Goal: Task Accomplishment & Management: Use online tool/utility

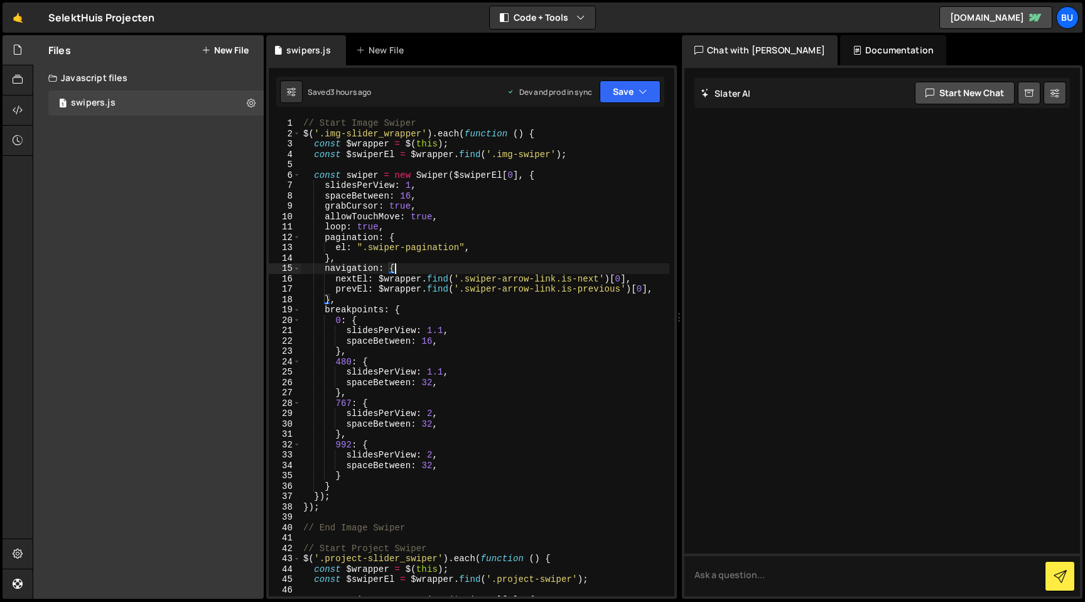
scroll to position [0, 2]
click at [20, 18] on link "🤙" at bounding box center [18, 18] width 31 height 30
click at [225, 48] on button "New File" at bounding box center [225, 50] width 47 height 10
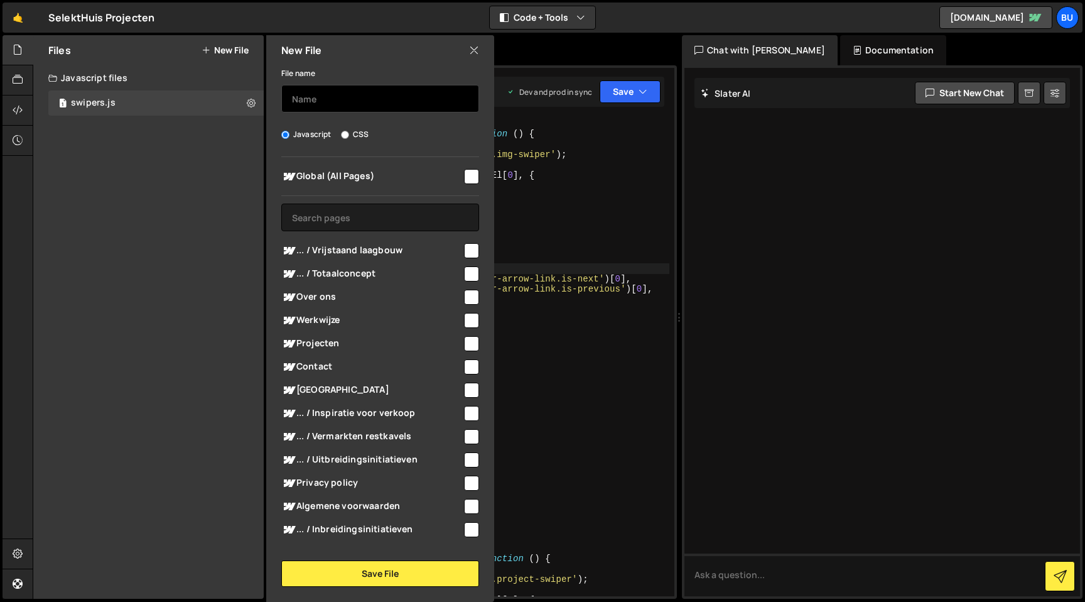
click at [347, 100] on input "text" at bounding box center [380, 99] width 198 height 28
type input "copyright"
click at [464, 176] on input "checkbox" at bounding box center [471, 176] width 15 height 15
checkbox input "true"
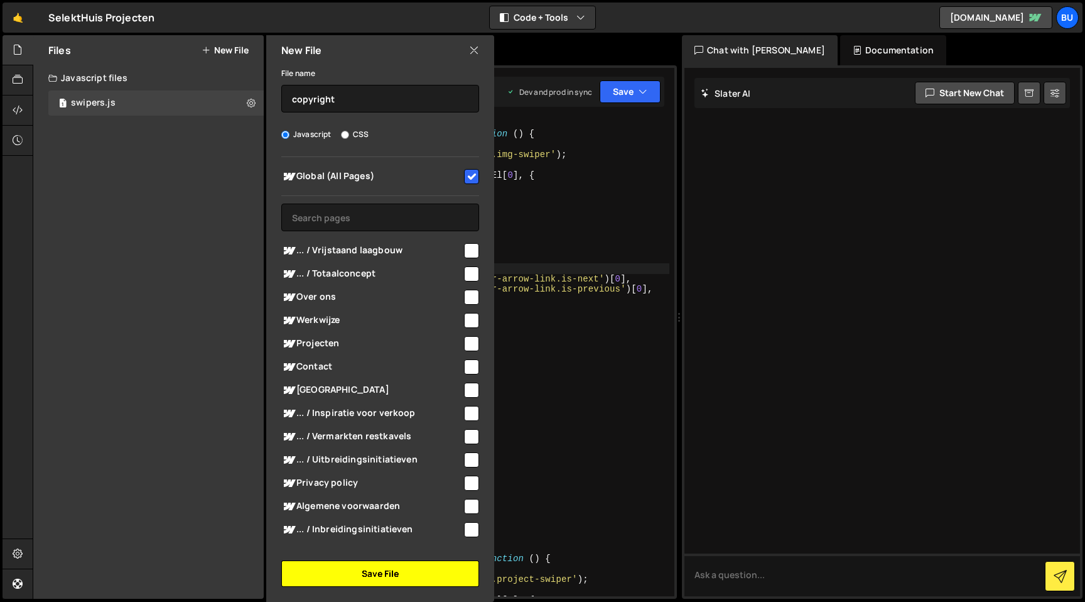
click at [388, 574] on button "Save File" at bounding box center [380, 573] width 198 height 26
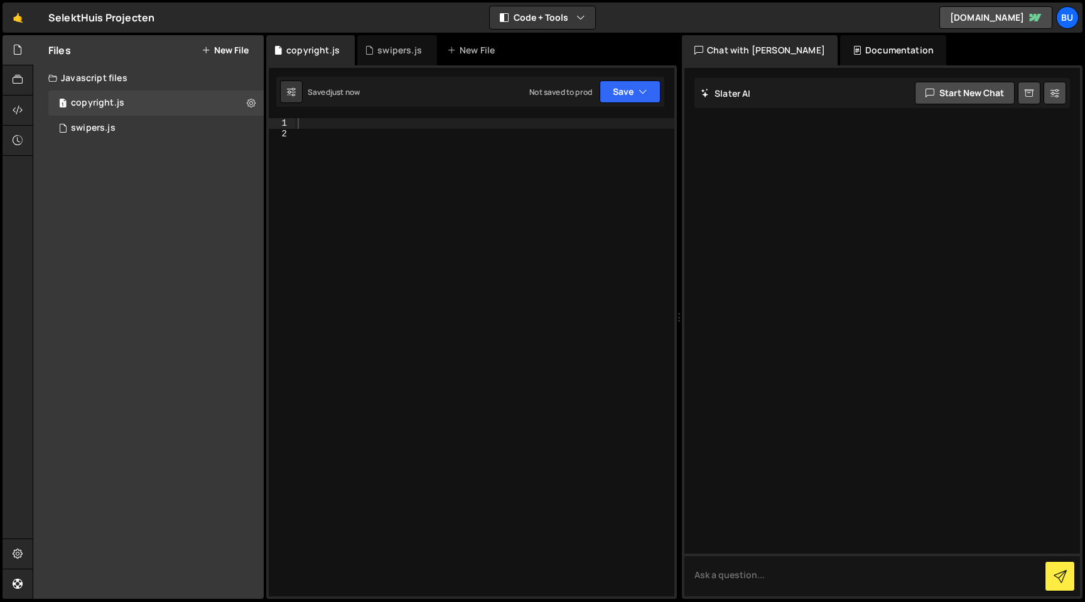
click at [413, 339] on div at bounding box center [484, 367] width 379 height 499
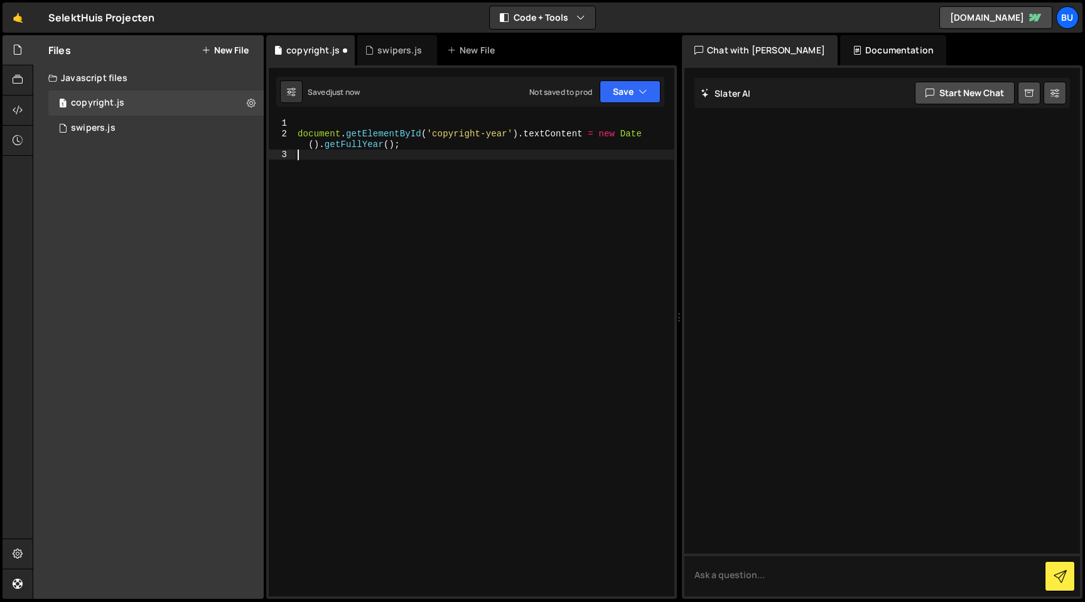
click at [422, 197] on div "document . getElementById ( 'copyright-year' ) . textContent = new Date ( ) . g…" at bounding box center [484, 367] width 379 height 499
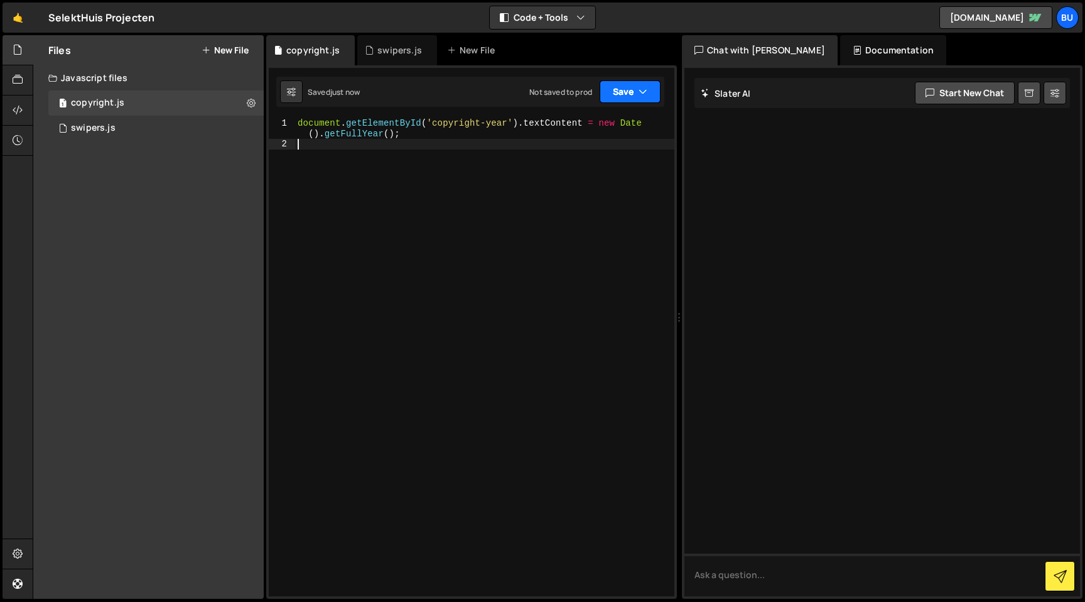
click at [632, 90] on button "Save" at bounding box center [630, 91] width 61 height 23
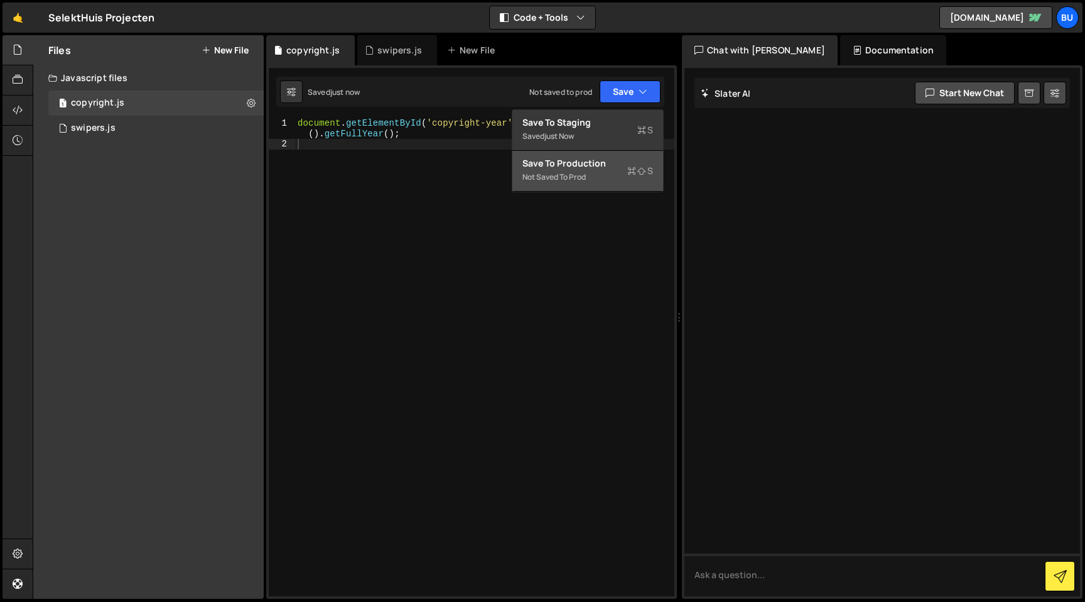
click at [610, 173] on div "Not saved to prod" at bounding box center [588, 177] width 131 height 15
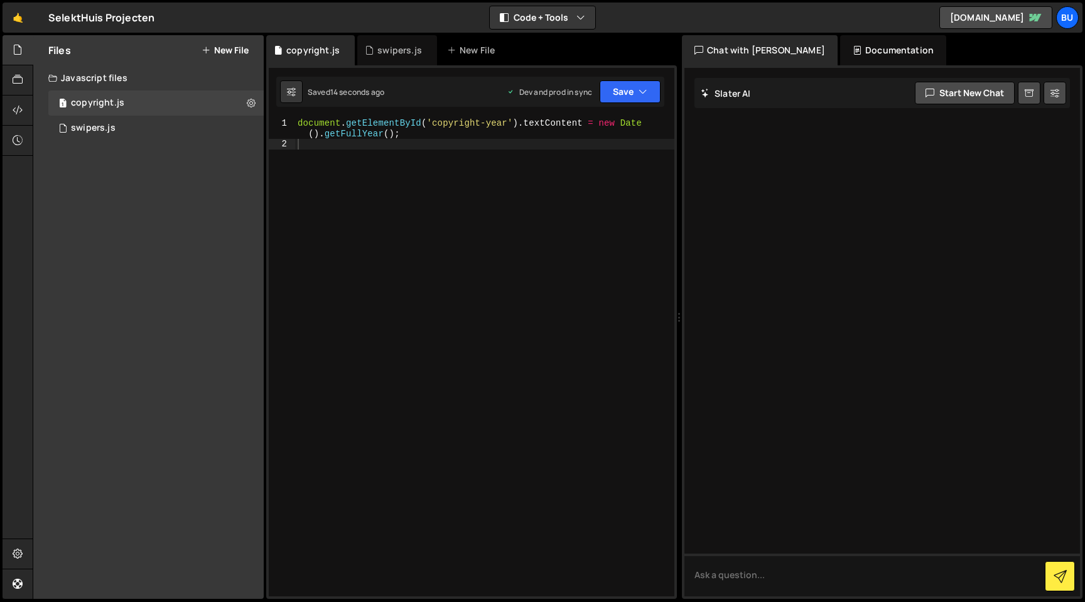
type textarea "document.getElementById('copyright-year').textContent = new Date().getFullYear(…"
click at [443, 122] on div "document . getElementById ( 'copyright-year' ) . textContent = new Date ( ) . g…" at bounding box center [484, 372] width 379 height 509
drag, startPoint x: 443, startPoint y: 122, endPoint x: 479, endPoint y: 122, distance: 35.2
click at [479, 122] on div "document . getElementById ( 'copyright-year' ) . textContent = new Date ( ) . g…" at bounding box center [484, 372] width 379 height 509
click at [480, 151] on div "document . getElementById ( 'copyright-year' ) . textContent = new Date ( ) . g…" at bounding box center [484, 372] width 379 height 509
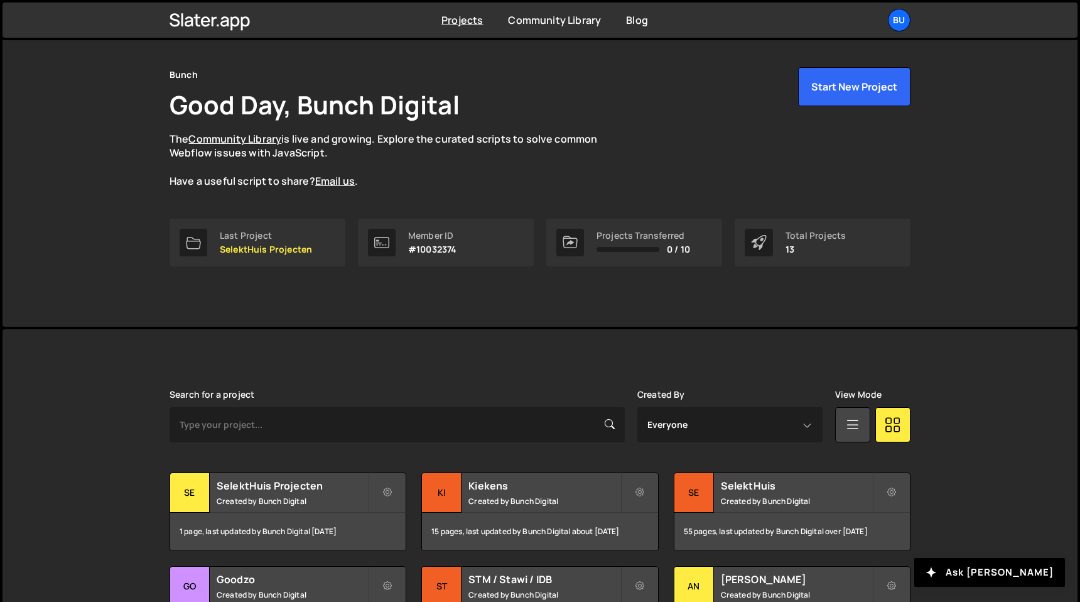
scroll to position [34, 0]
click at [770, 498] on small "Created by Bunch Digital" at bounding box center [796, 500] width 151 height 11
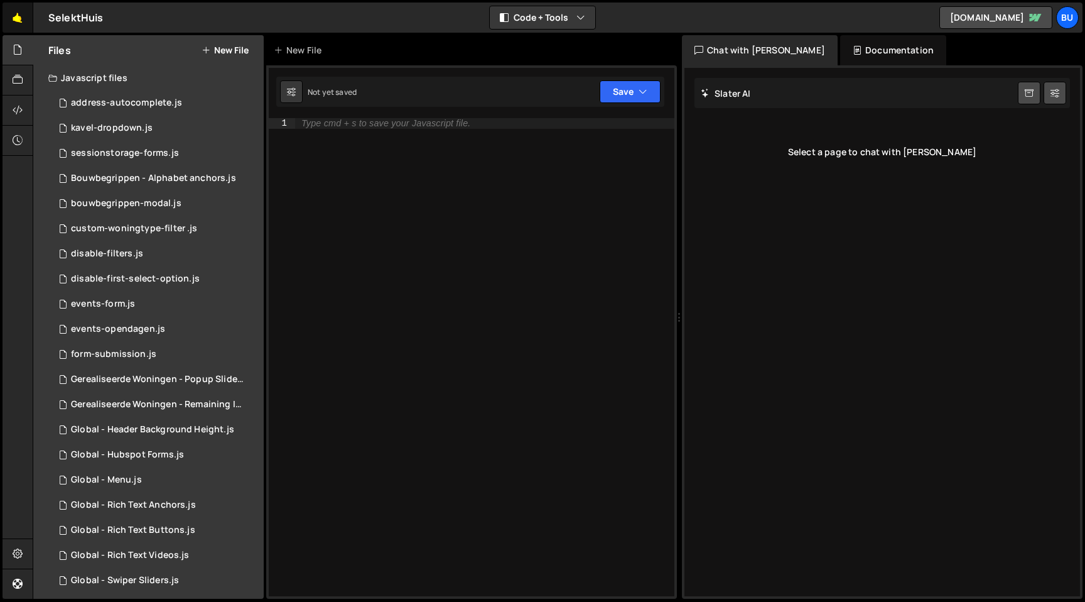
click at [19, 18] on link "🤙" at bounding box center [18, 18] width 31 height 30
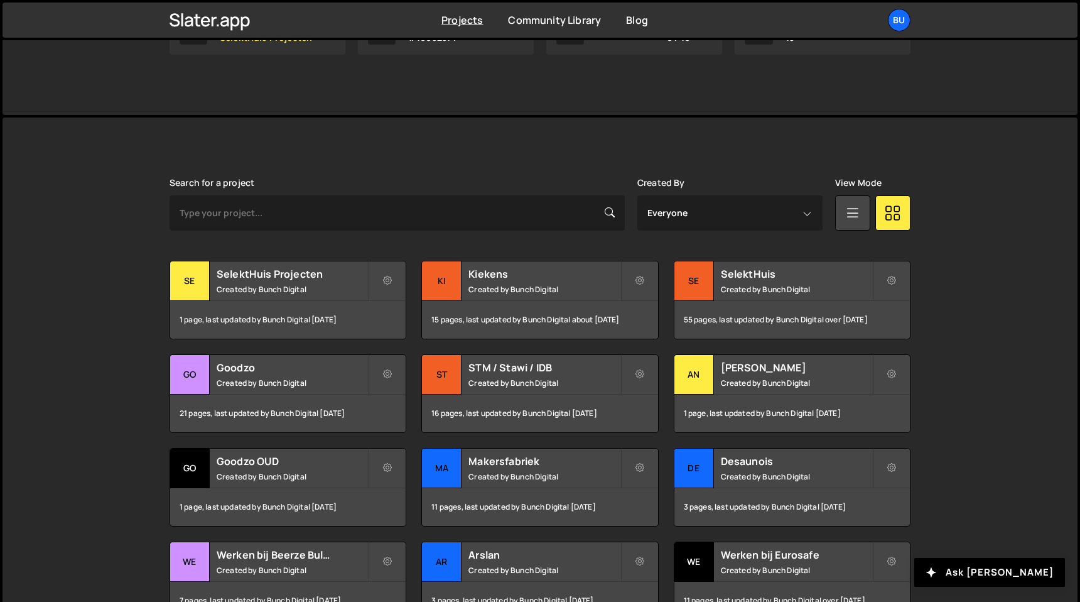
scroll to position [247, 0]
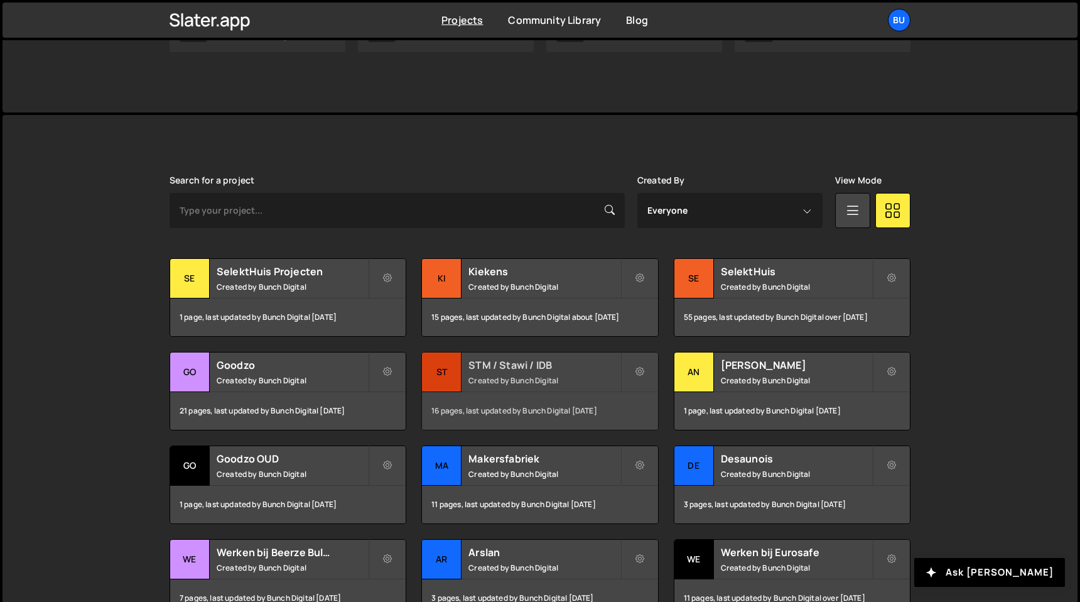
click at [544, 378] on small "Created by Bunch Digital" at bounding box center [544, 380] width 151 height 11
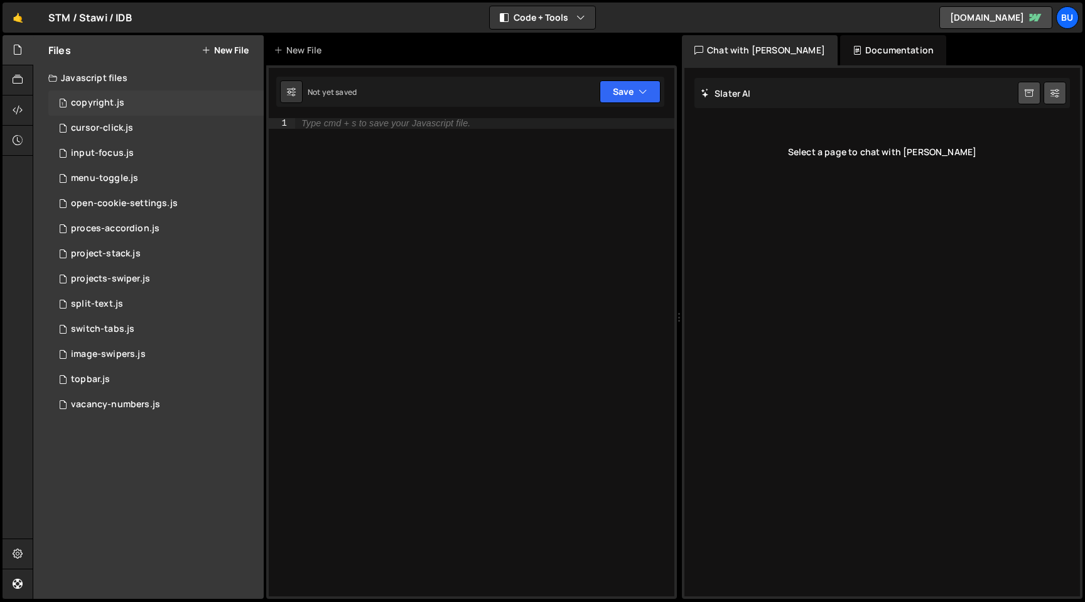
click at [113, 102] on div "copyright.js" at bounding box center [97, 102] width 53 height 11
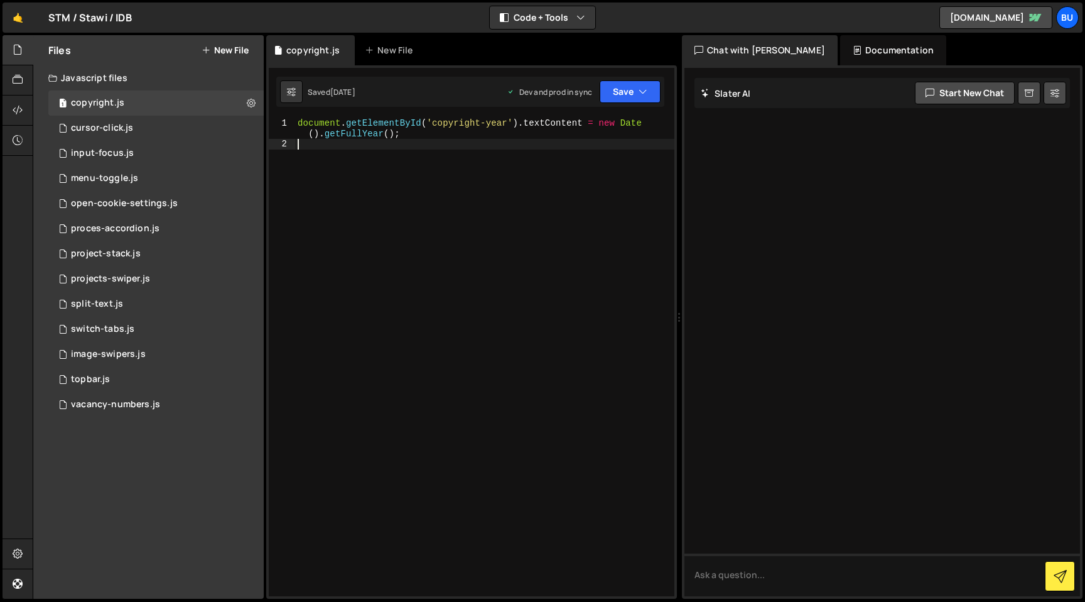
drag, startPoint x: 477, startPoint y: 222, endPoint x: 234, endPoint y: 51, distance: 297.0
click at [234, 51] on div "Files New File Javascript files 1 copyright.js 0 1 cursor-click.js 0 1 input-fo…" at bounding box center [559, 317] width 1053 height 564
type textarea "document.getElementById('copyright-year').textContent = new Date().getFullYear(…"
